Goal: Find specific page/section: Find specific page/section

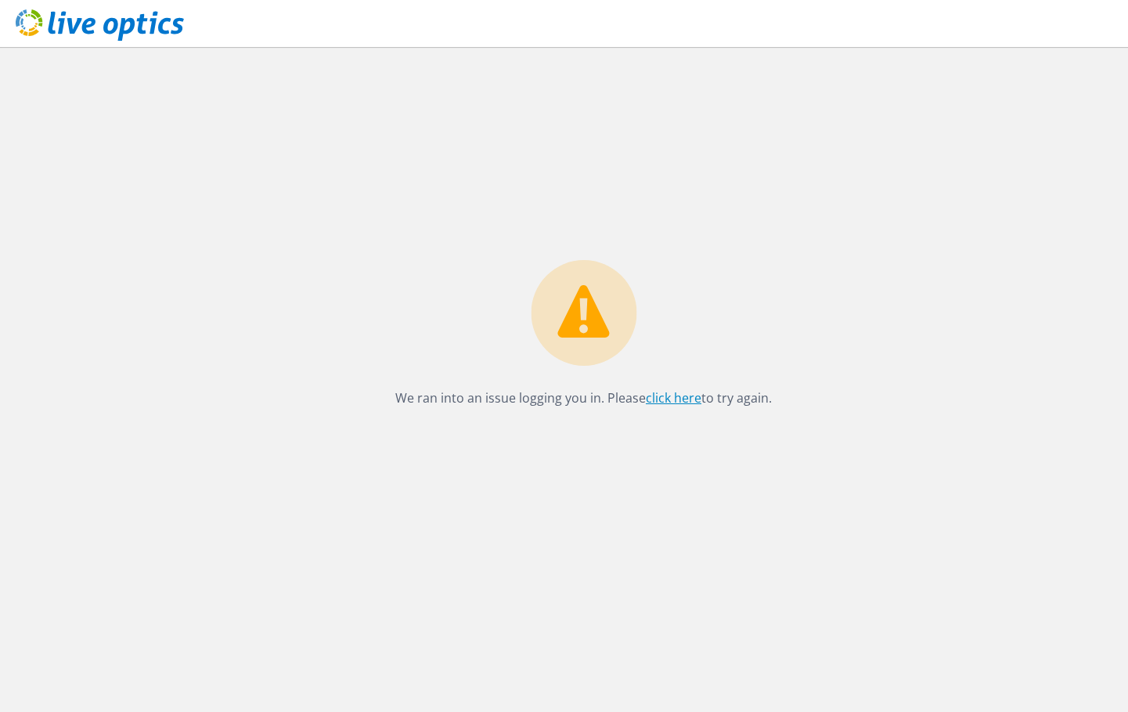
click at [673, 399] on link "click here" at bounding box center [674, 397] width 56 height 17
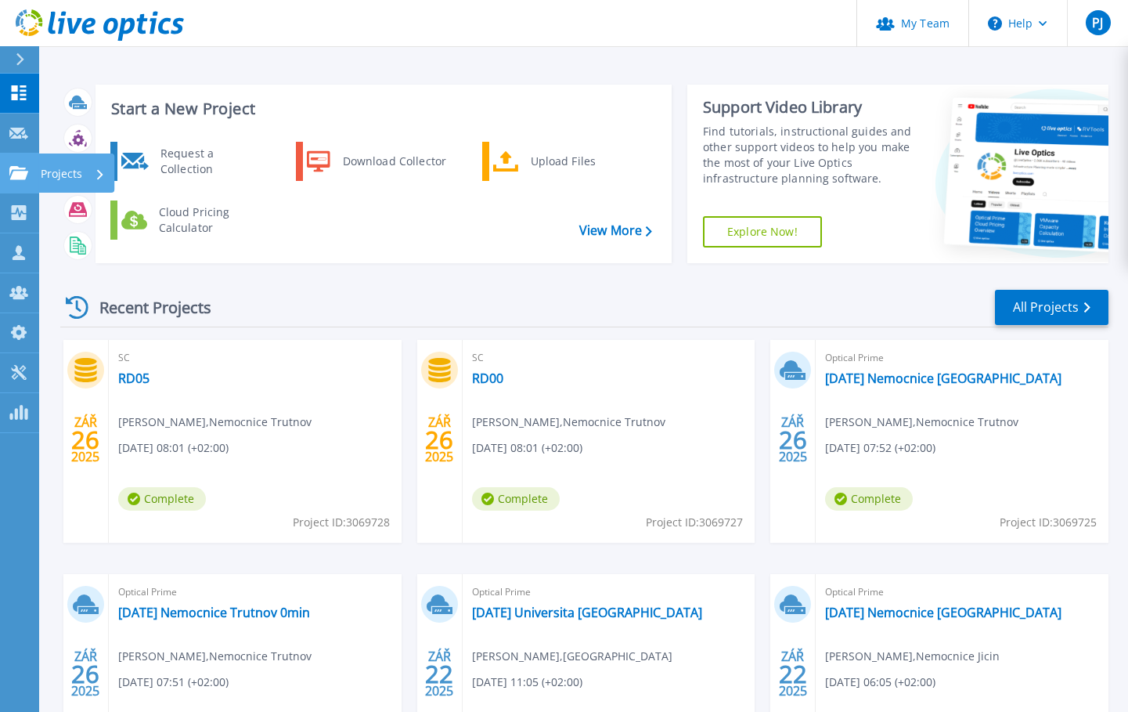
click at [20, 168] on icon at bounding box center [18, 172] width 19 height 13
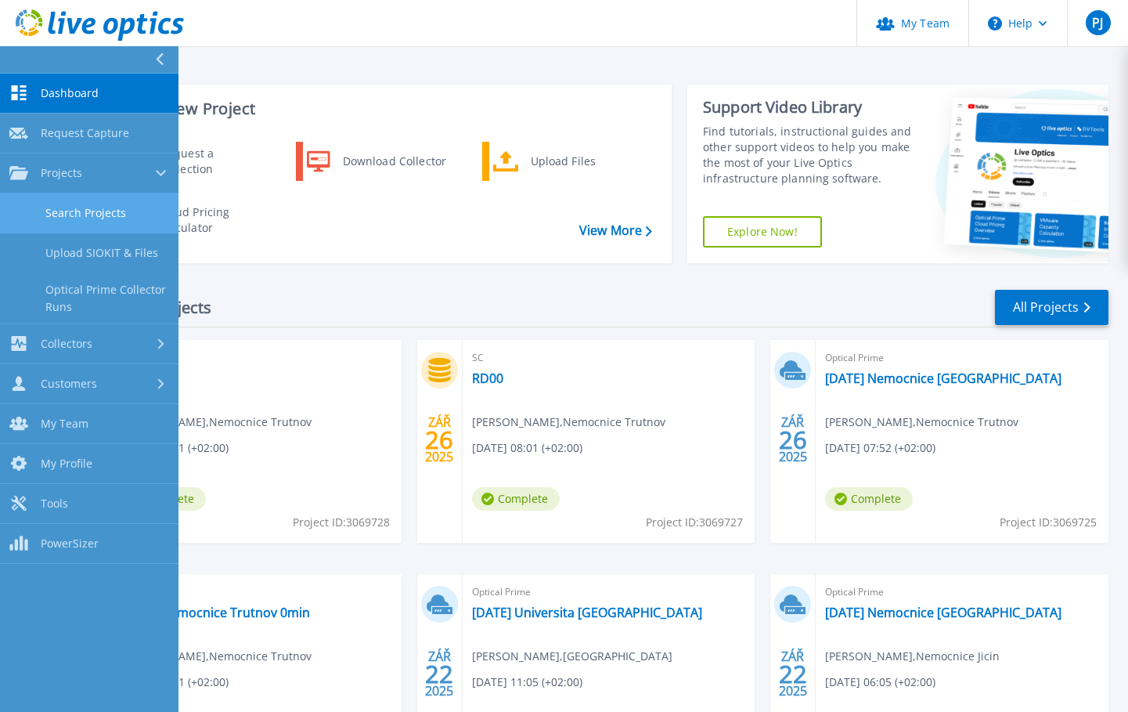
click at [78, 205] on link "Search Projects" at bounding box center [89, 213] width 179 height 40
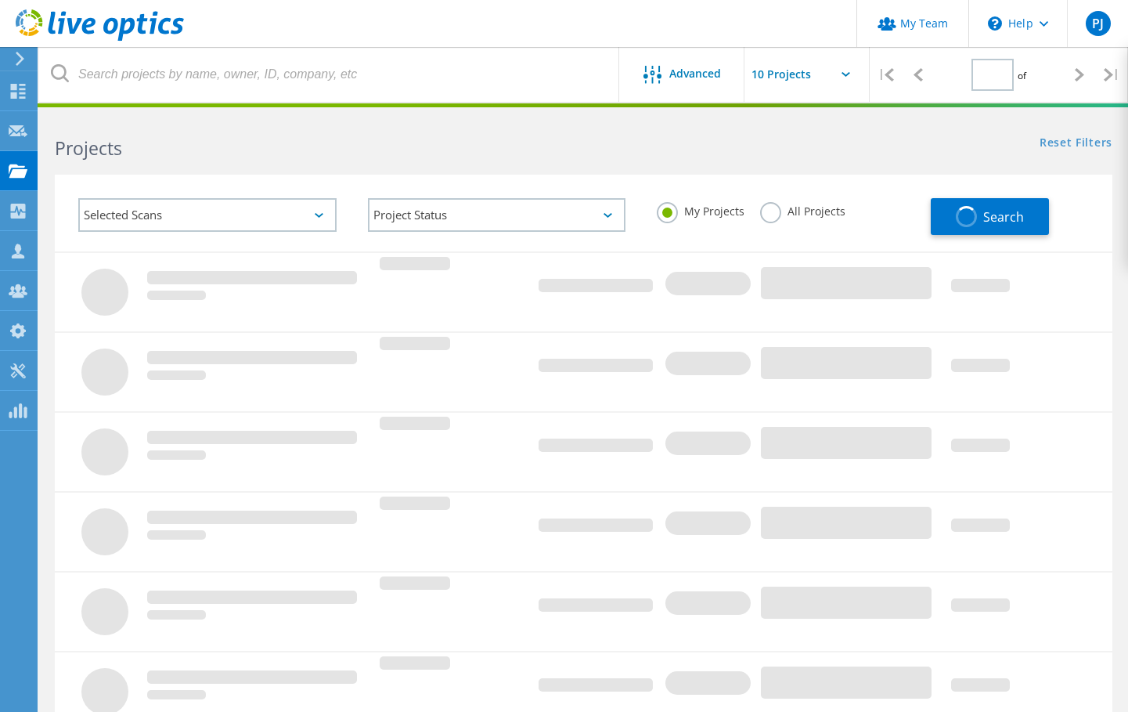
type input "1"
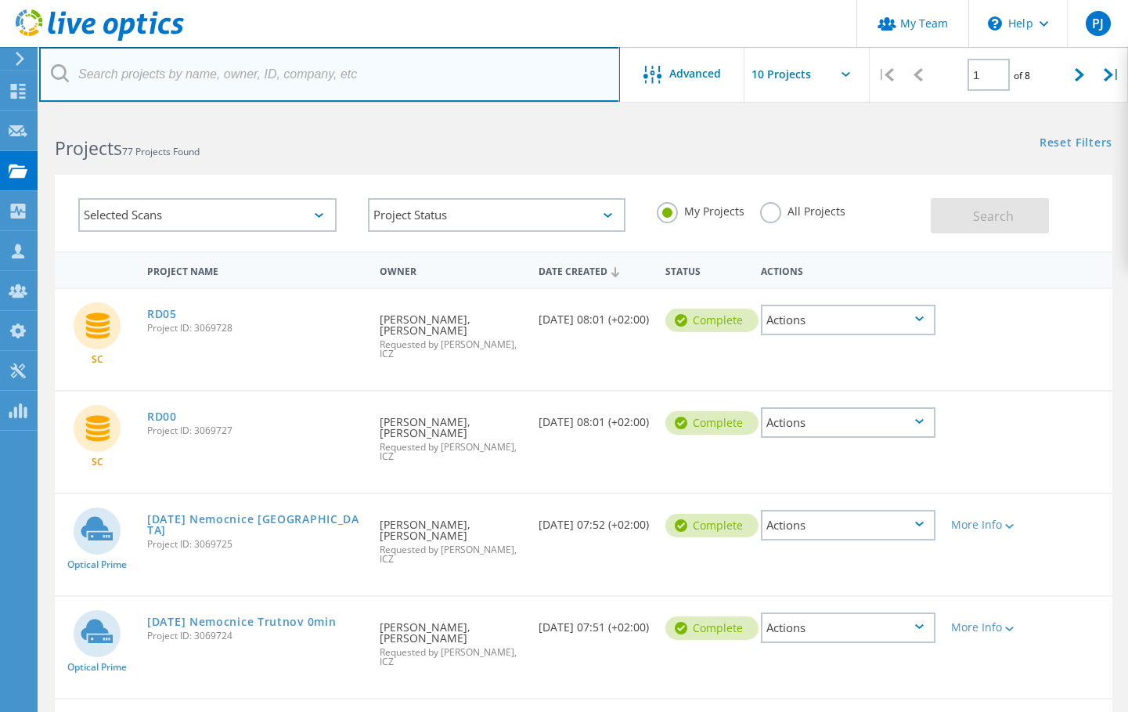
click at [274, 70] on input "text" at bounding box center [329, 74] width 581 height 55
type input "dcc"
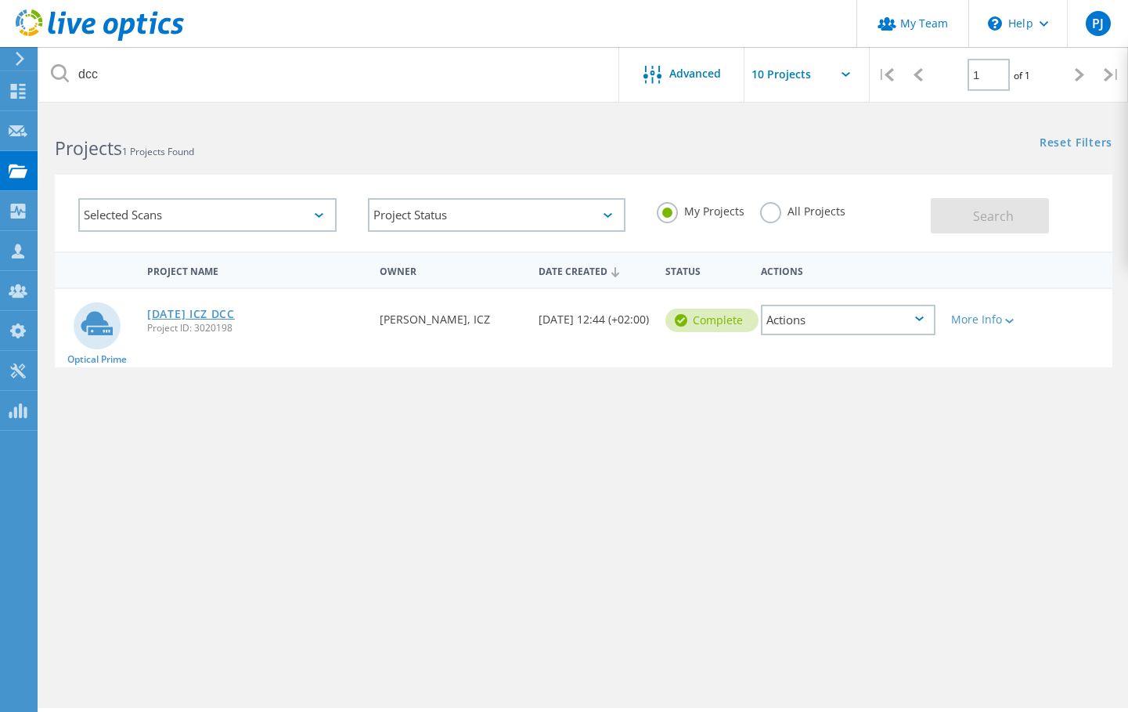
click at [231, 310] on link "2025-08-19 ICZ DCC" at bounding box center [191, 314] width 88 height 11
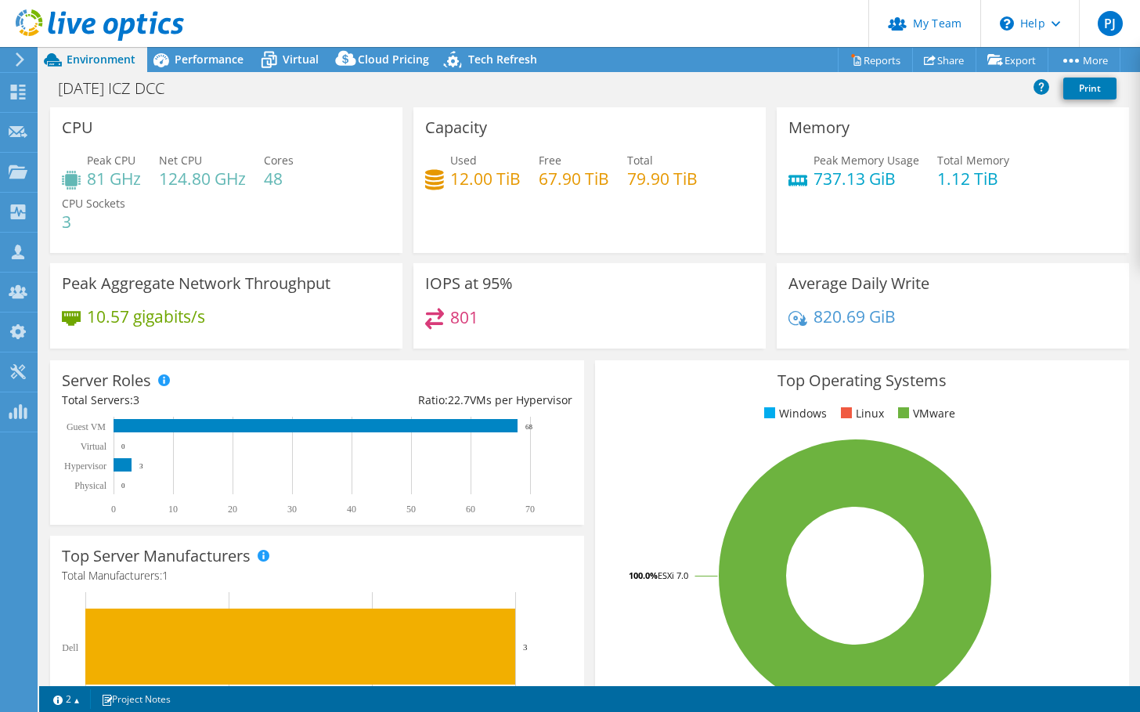
select select "EUFrankfurt"
select select "EUR"
drag, startPoint x: 450, startPoint y: 180, endPoint x: 514, endPoint y: 178, distance: 64.2
click at [514, 178] on h4 "12.00 TiB" at bounding box center [485, 178] width 70 height 17
click at [590, 321] on div "801" at bounding box center [589, 325] width 329 height 34
